Goal: Check status: Check status

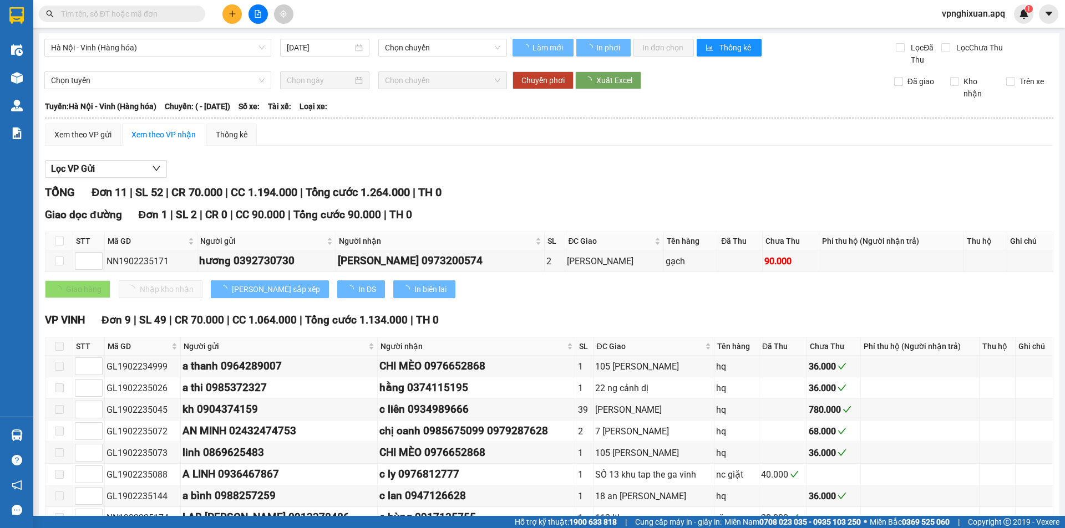
type input "[DATE]"
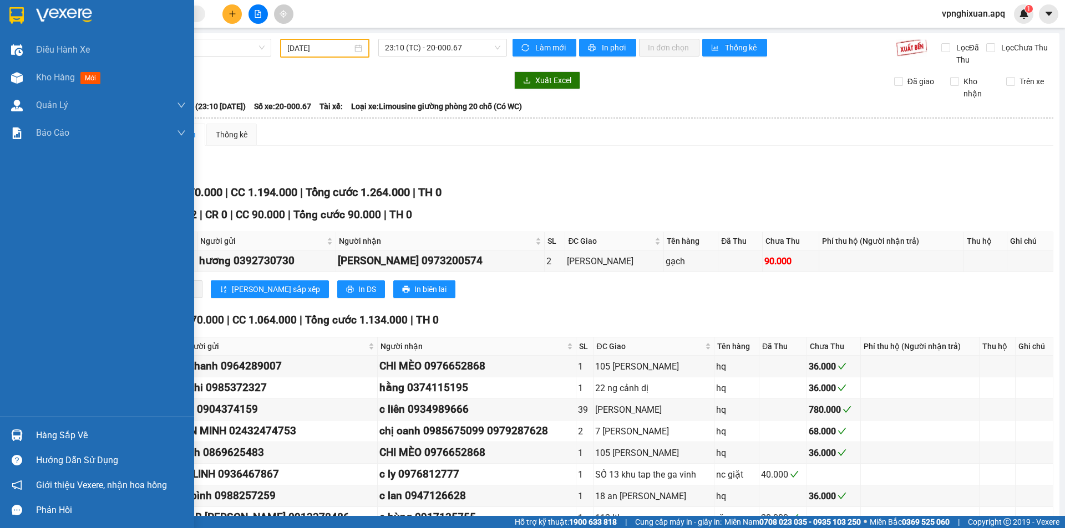
click at [65, 431] on div "Hàng sắp về" at bounding box center [111, 436] width 150 height 17
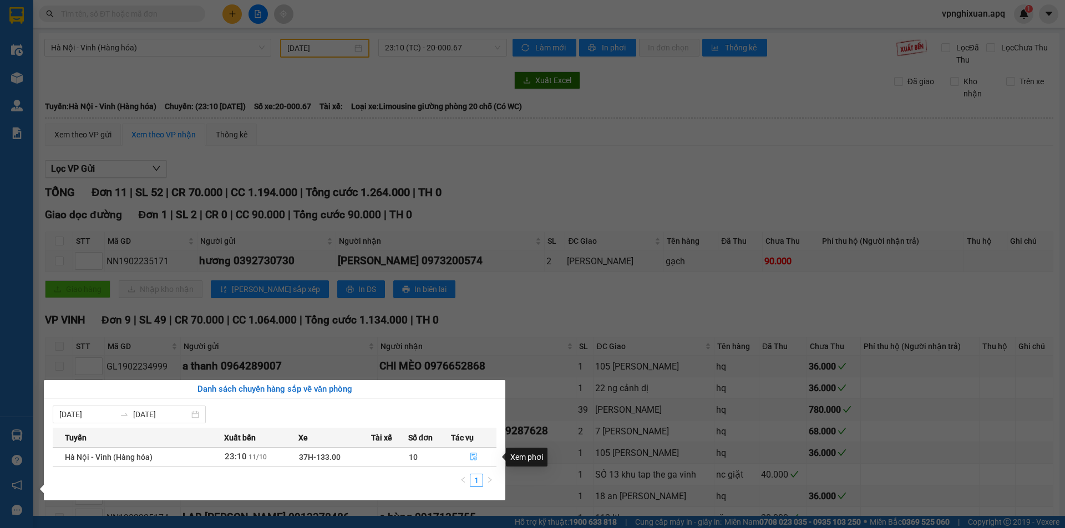
click at [469, 459] on button "button" at bounding box center [473, 458] width 44 height 18
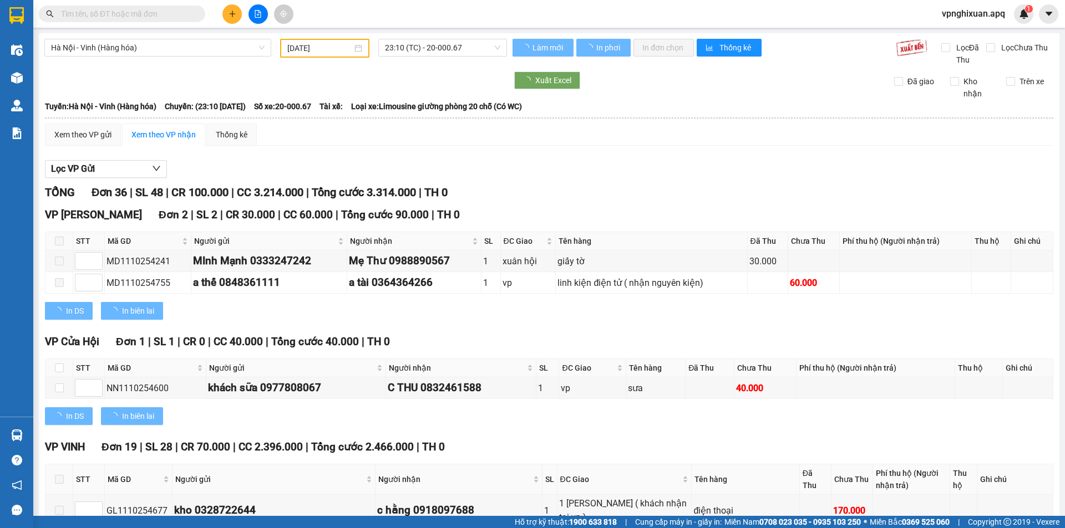
type input "[DATE]"
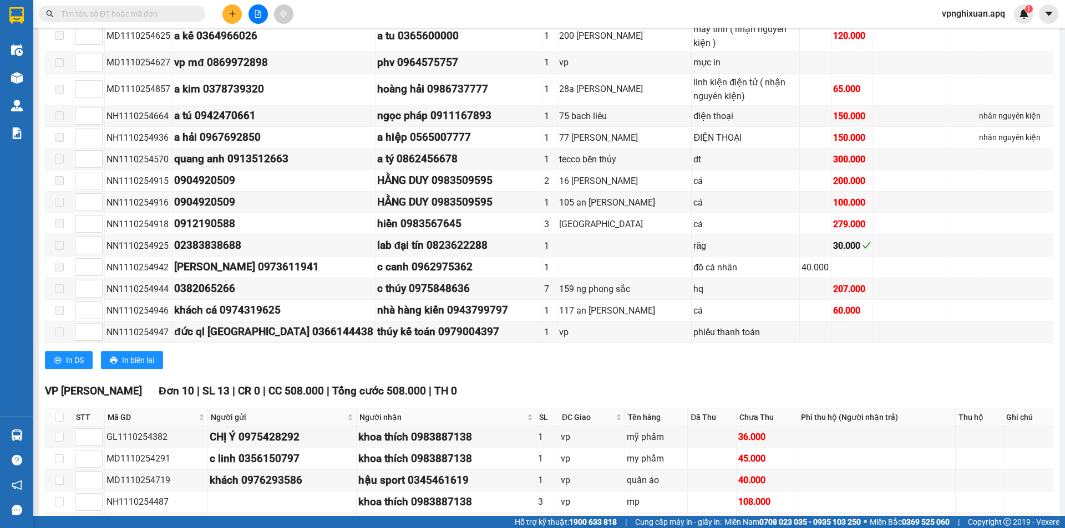
scroll to position [832, 0]
